Goal: Information Seeking & Learning: Learn about a topic

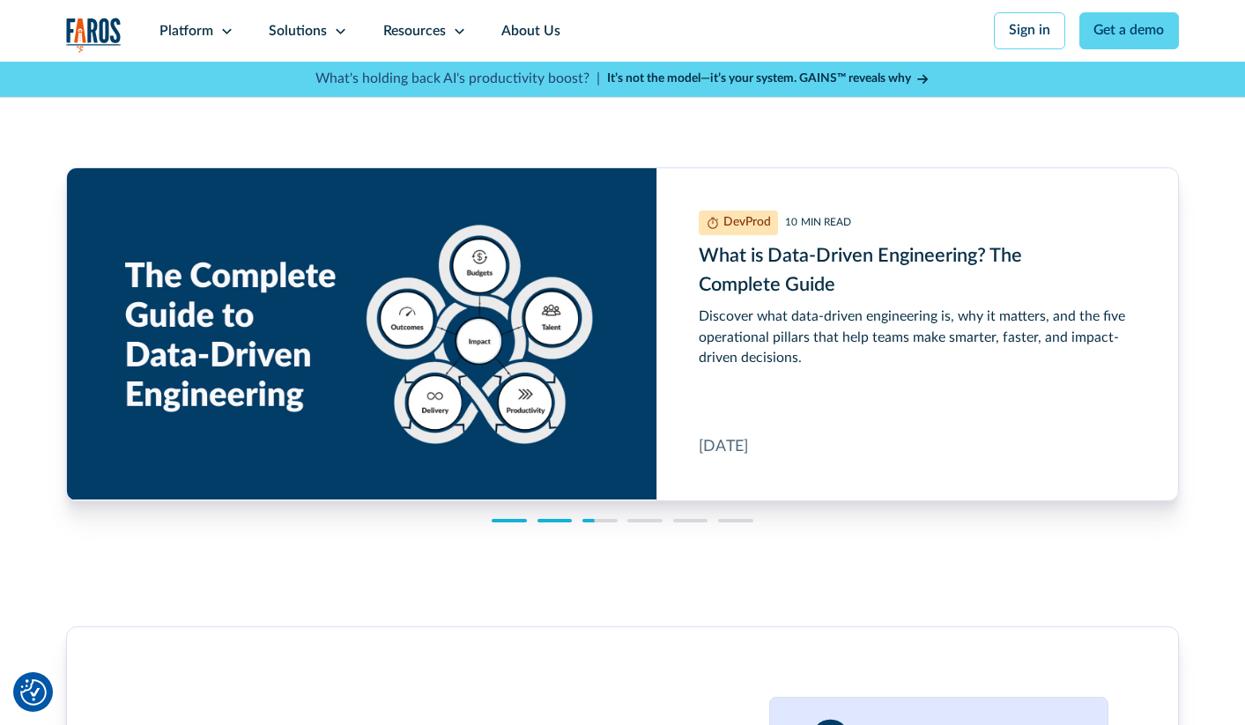
scroll to position [4267, 0]
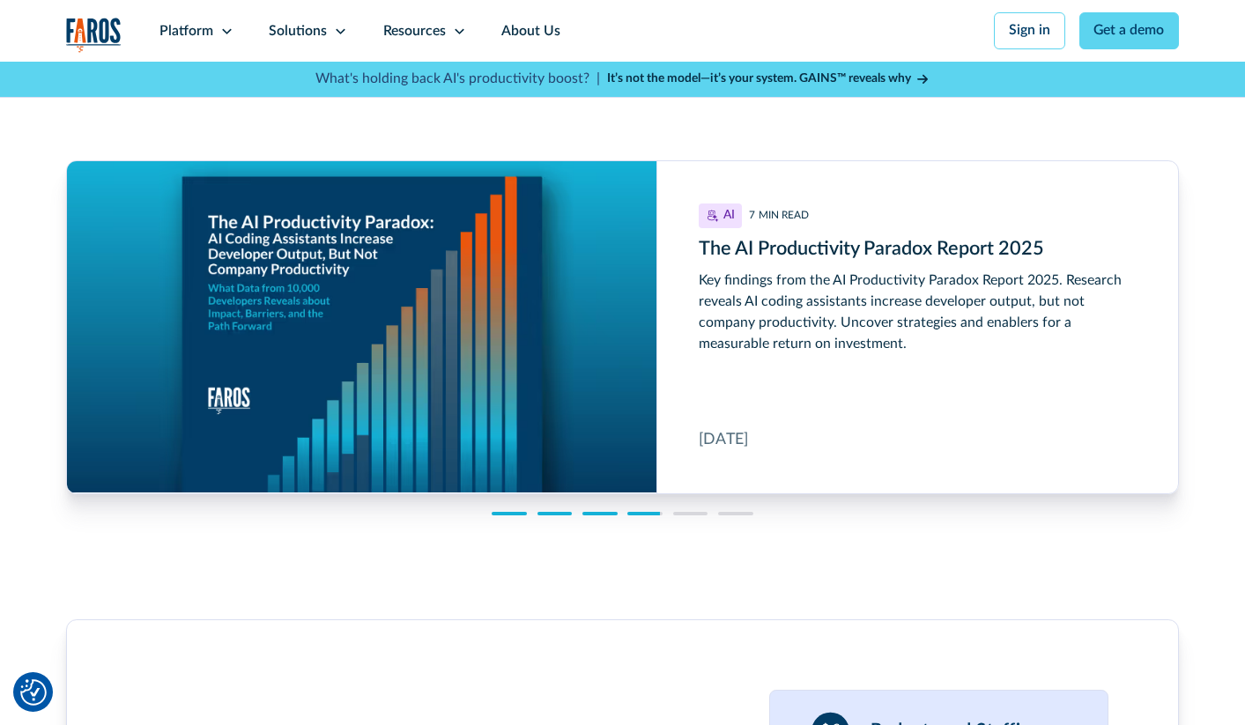
click at [901, 334] on div "Key findings from the AI Productivity Paradox Report 2025. Research reveals AI …" at bounding box center [917, 313] width 437 height 84
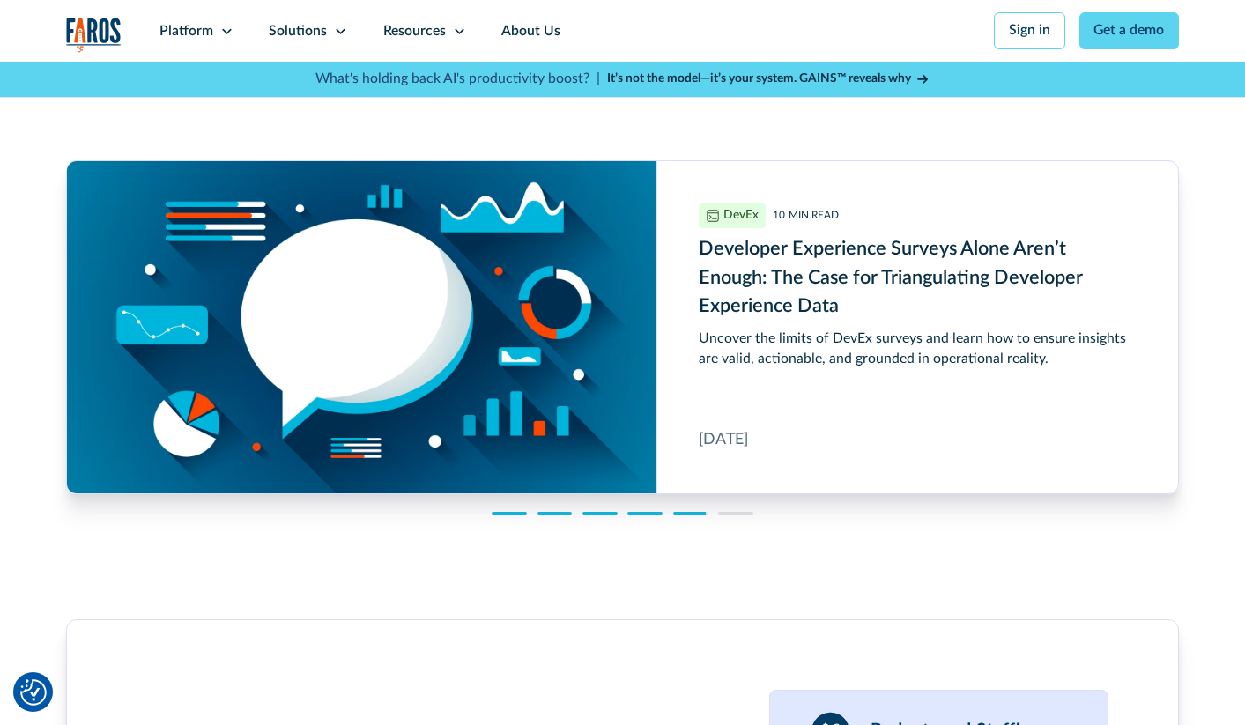
click at [513, 545] on div "Our team has been in your shoes. Discover resources that can help. Guides 12 MI…" at bounding box center [622, 247] width 1113 height 662
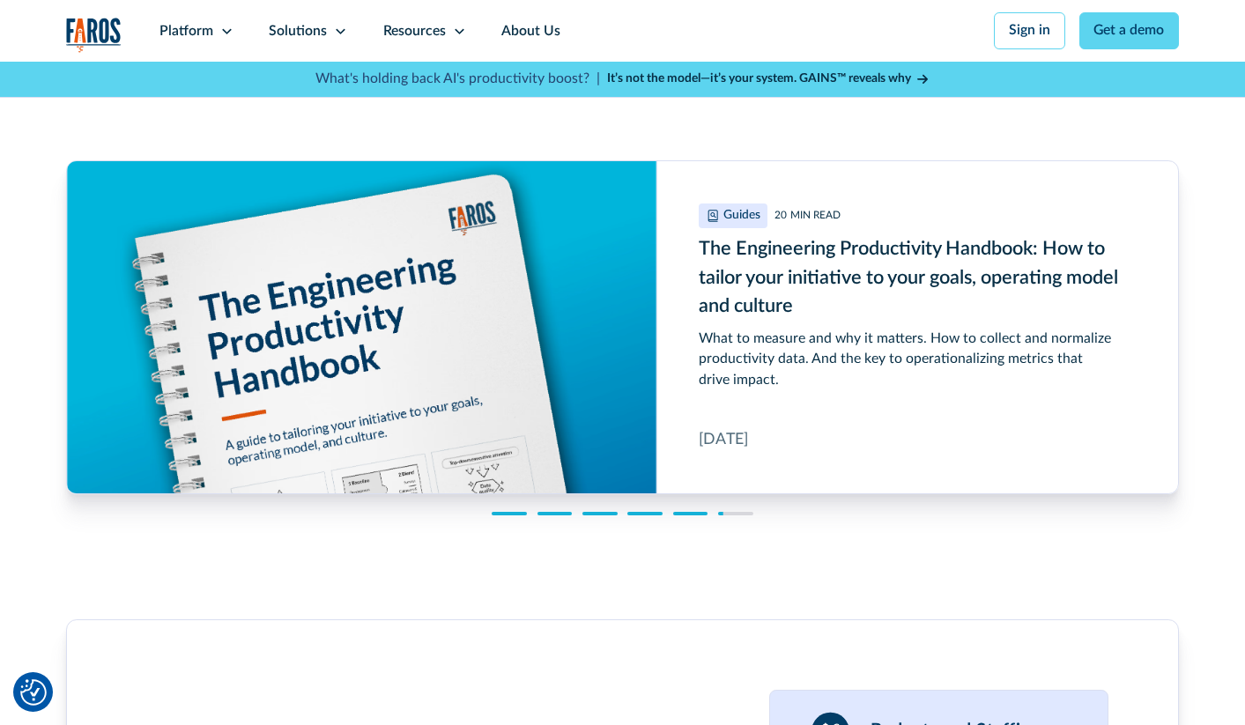
click at [507, 551] on div "Our team has been in your shoes. Discover resources that can help. Guides 12 MI…" at bounding box center [622, 247] width 1113 height 662
click at [513, 551] on div "Our team has been in your shoes. Discover resources that can help. Guides 12 MI…" at bounding box center [622, 247] width 1113 height 662
click at [517, 545] on div "Our team has been in your shoes. Discover resources that can help. Guides 12 MI…" at bounding box center [622, 247] width 1113 height 662
click at [506, 516] on div at bounding box center [509, 514] width 34 height 4
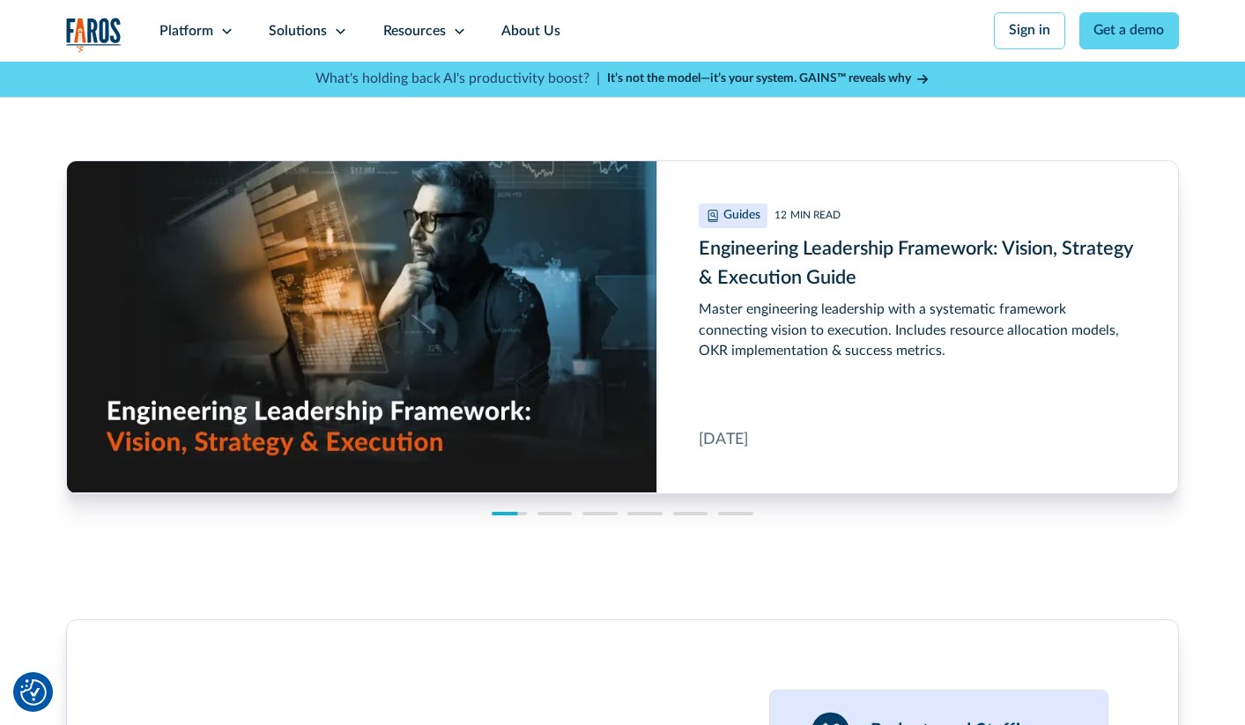
click at [912, 359] on div "Master engineering leadership with a systematic framework connecting vision to …" at bounding box center [917, 331] width 437 height 63
click at [557, 516] on div at bounding box center [555, 514] width 34 height 4
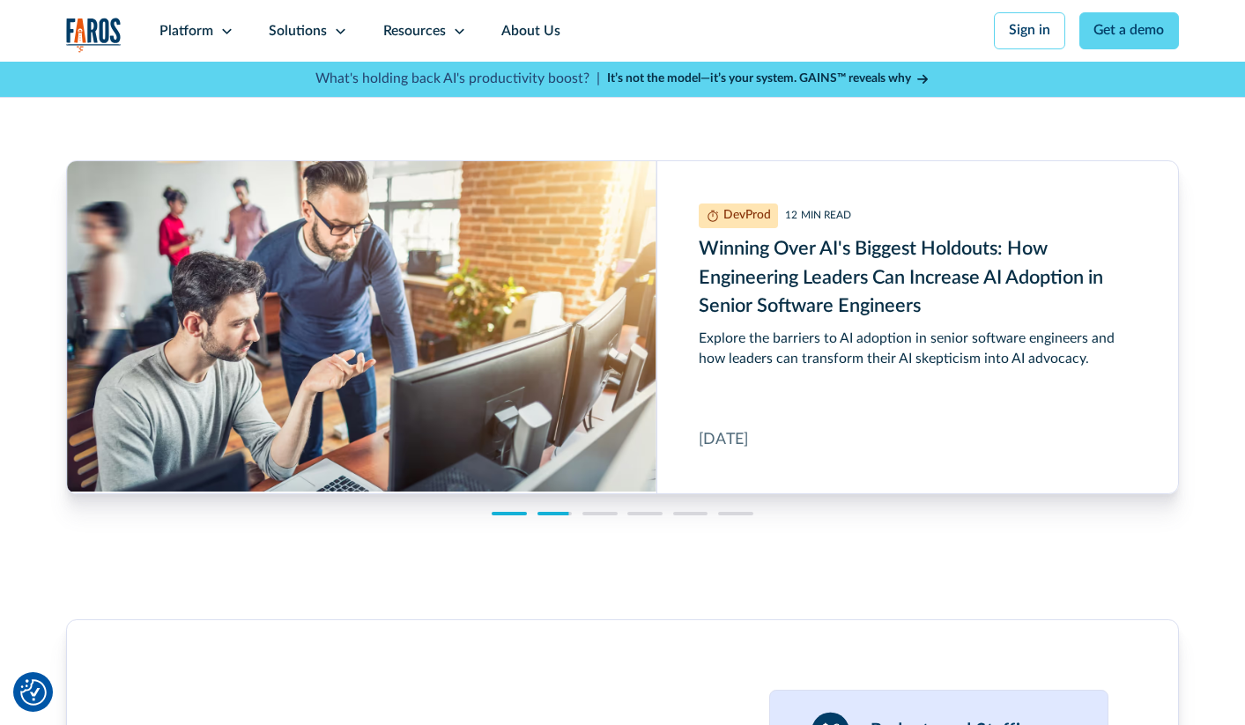
click at [893, 363] on div "Explore the barriers to AI adoption in senior software engineers and how leader…" at bounding box center [917, 349] width 437 height 41
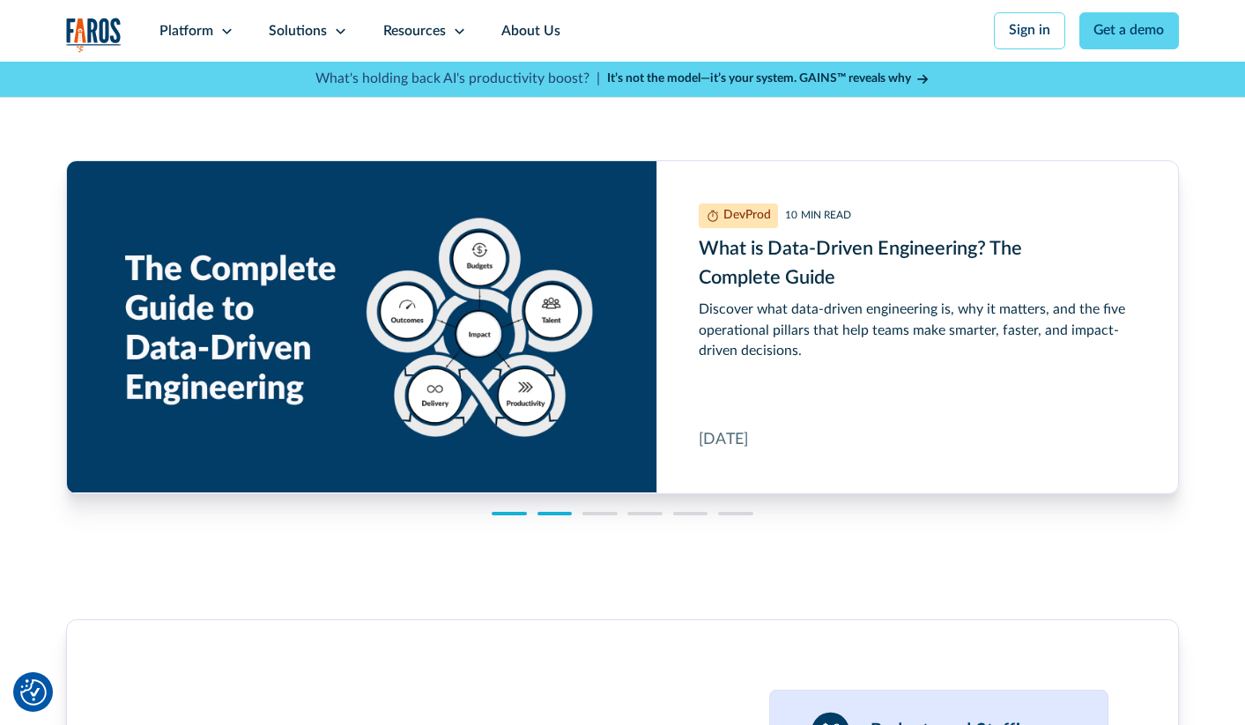
click at [600, 516] on div at bounding box center [600, 514] width 34 height 4
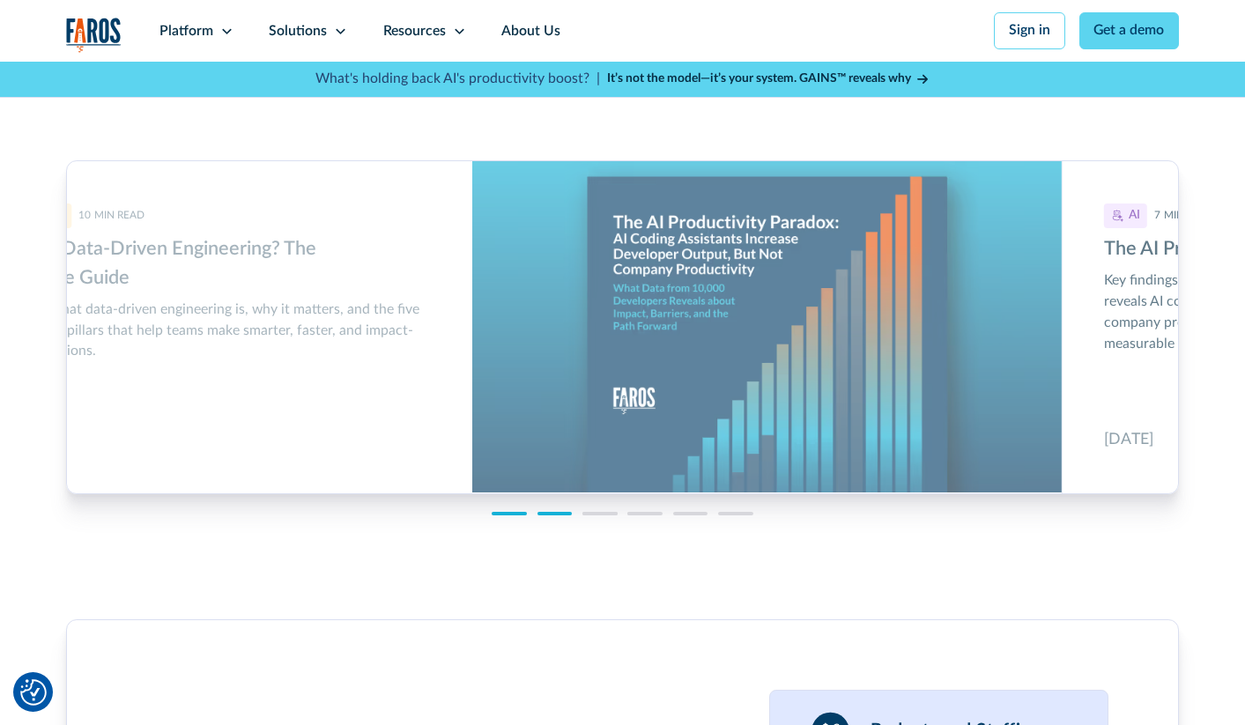
click at [800, 289] on link "AI 7 MIN READ The AI Productivity Paradox Report 2025 Key findings from the AI …" at bounding box center [1027, 327] width 1111 height 332
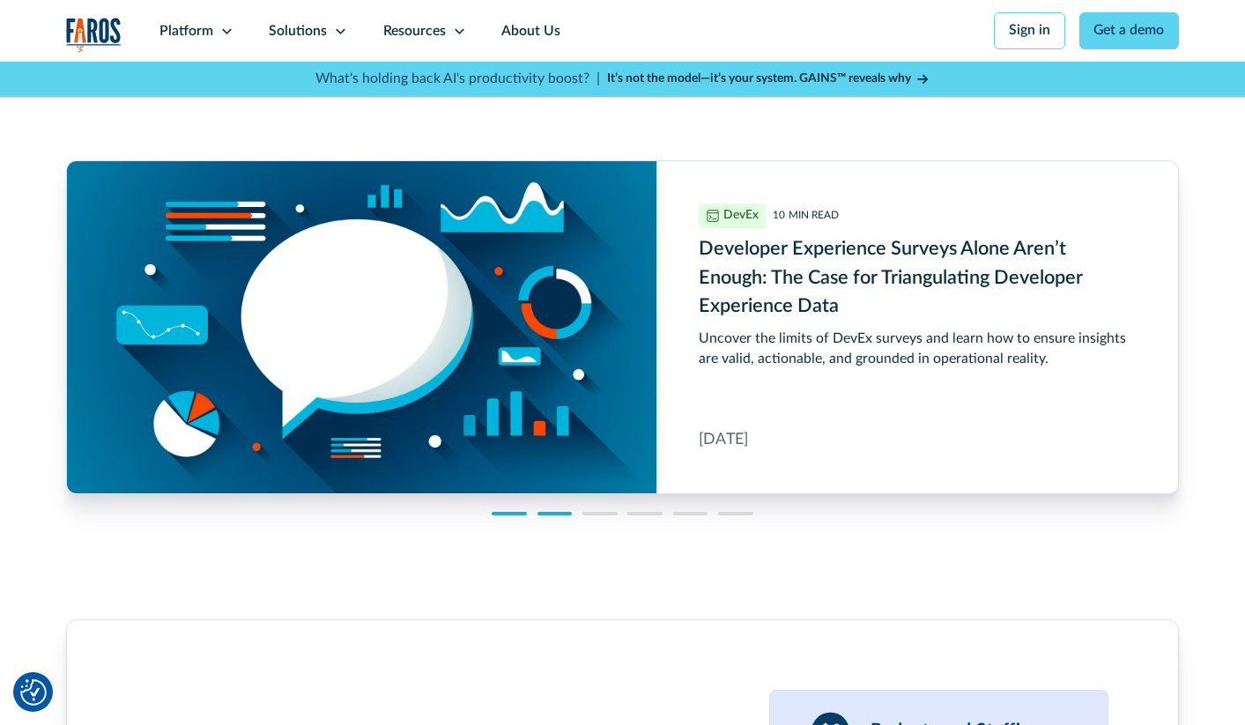
click at [647, 516] on div at bounding box center [645, 514] width 34 height 4
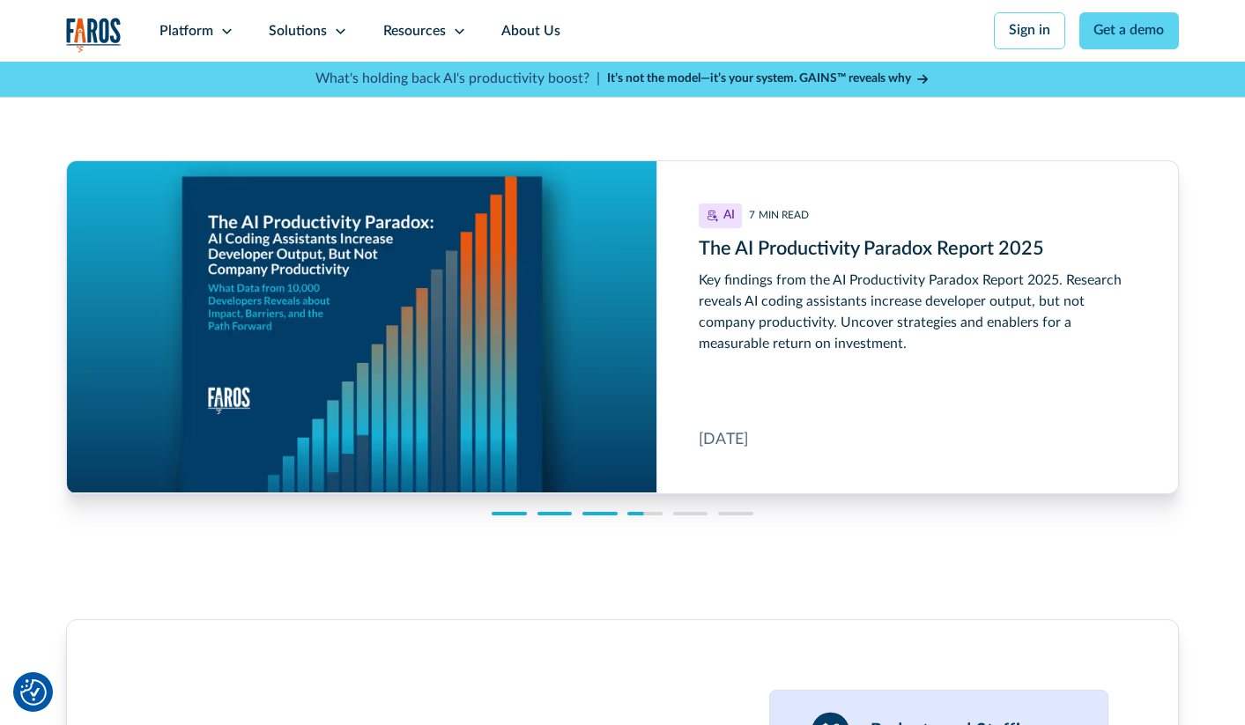
click at [733, 516] on div at bounding box center [735, 514] width 34 height 4
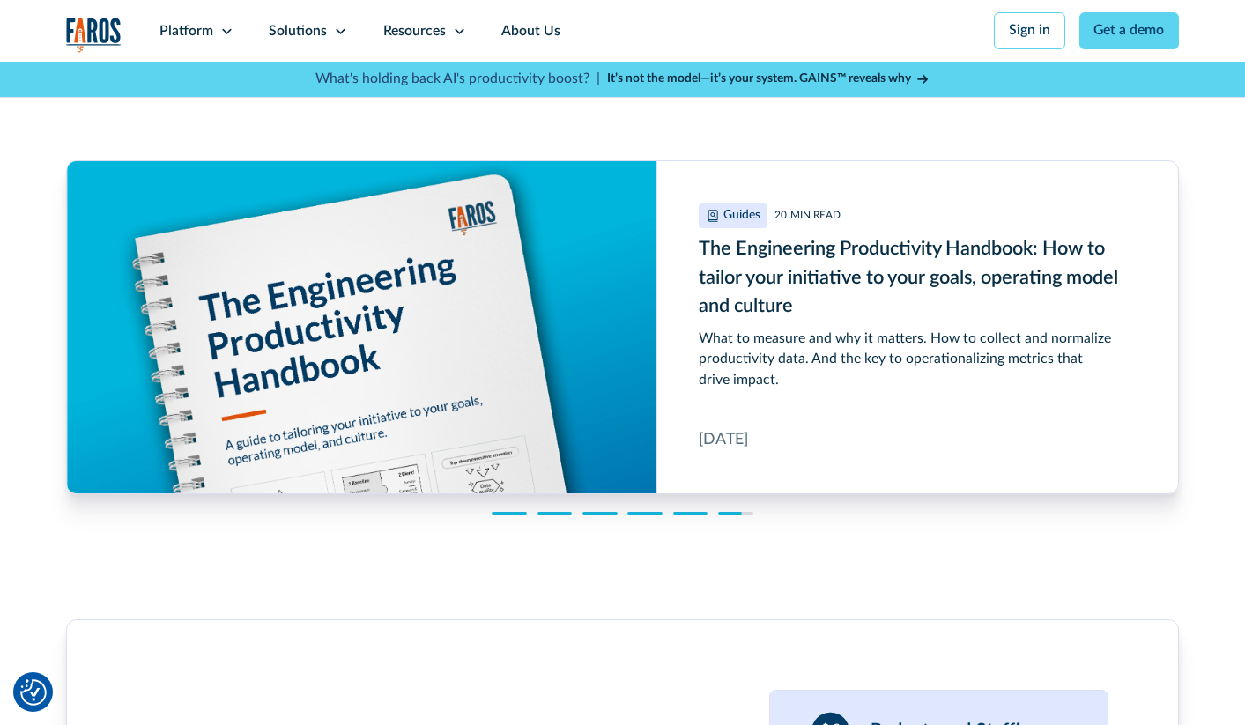
click at [920, 279] on h3 "The Engineering Productivity Handbook: How to tailor your initiative to your go…" at bounding box center [917, 278] width 437 height 86
click at [508, 546] on div "Our team has been in your shoes. Discover resources that can help. Guides 12 MI…" at bounding box center [622, 247] width 1113 height 662
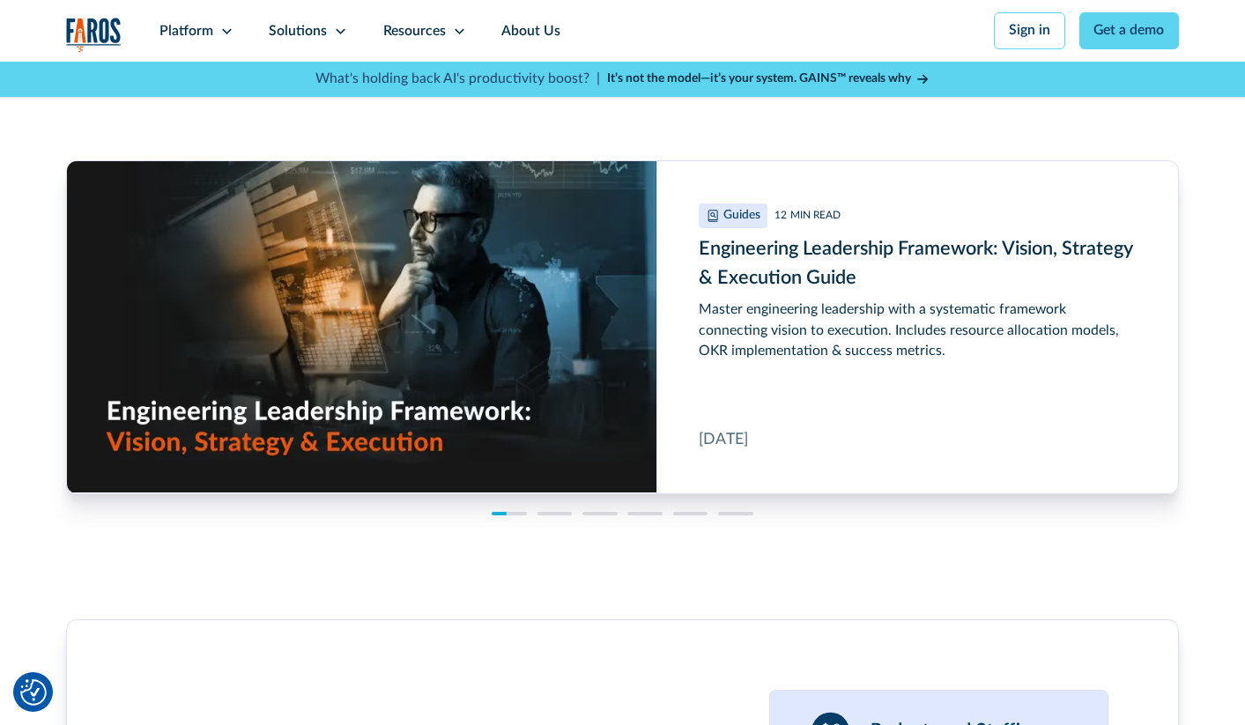
click at [550, 553] on div "Our team has been in your shoes. Discover resources that can help. Guides 12 MI…" at bounding box center [622, 247] width 1113 height 662
click at [561, 516] on div at bounding box center [555, 514] width 34 height 4
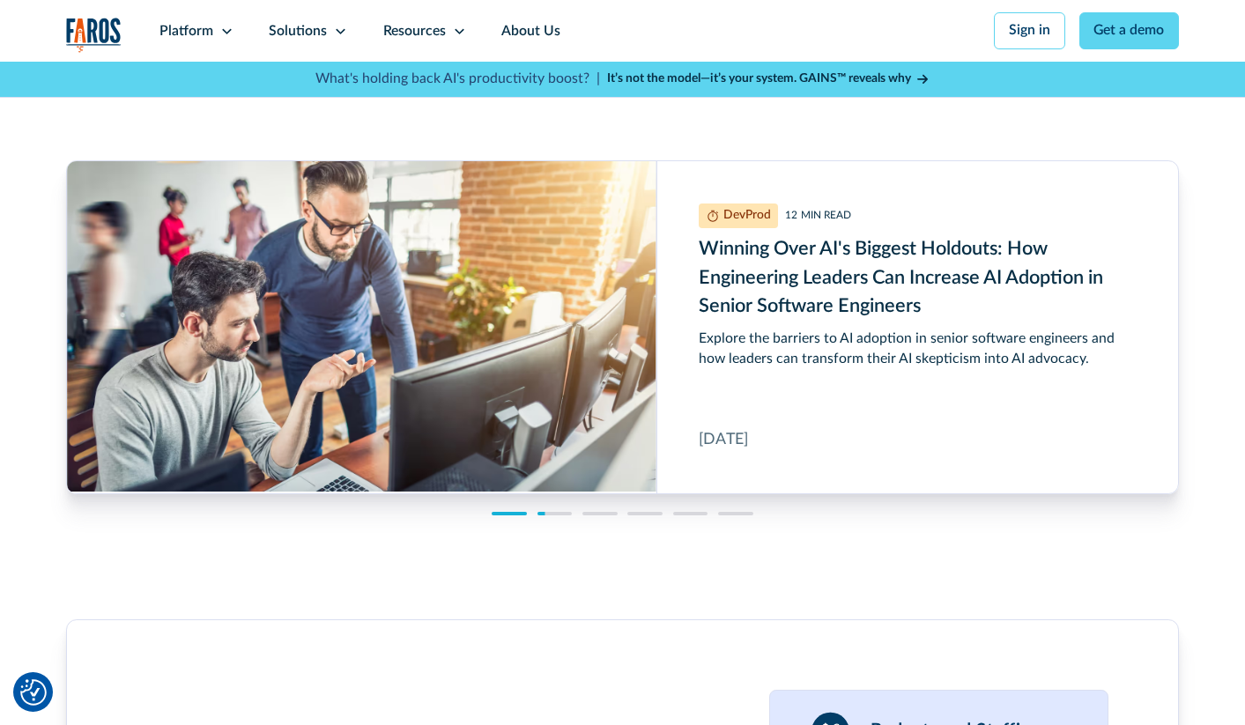
click at [605, 545] on div "Our team has been in your shoes. Discover resources that can help. Guides 12 MI…" at bounding box center [622, 247] width 1113 height 662
click at [606, 516] on div at bounding box center [600, 514] width 34 height 4
